Goal: Transaction & Acquisition: Purchase product/service

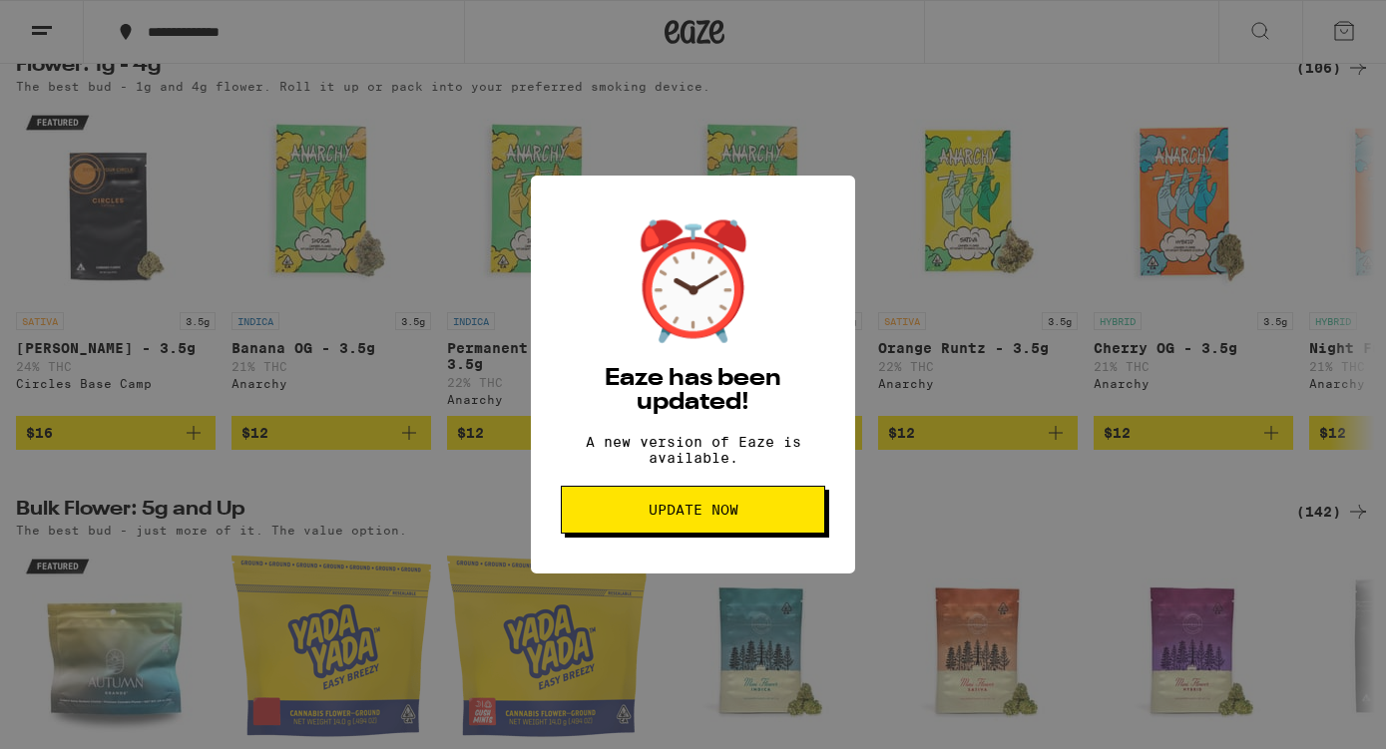
click at [719, 517] on span "Update Now" at bounding box center [693, 510] width 90 height 14
